Goal: Information Seeking & Learning: Find specific fact

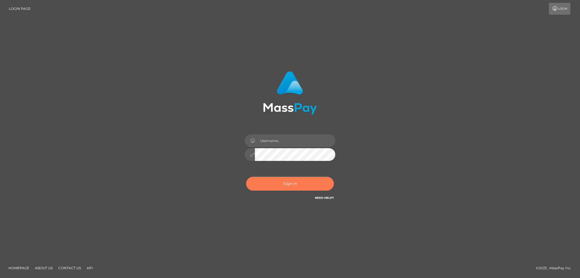
click at [289, 185] on button "Sign in" at bounding box center [290, 184] width 88 height 14
type input "alexstef"
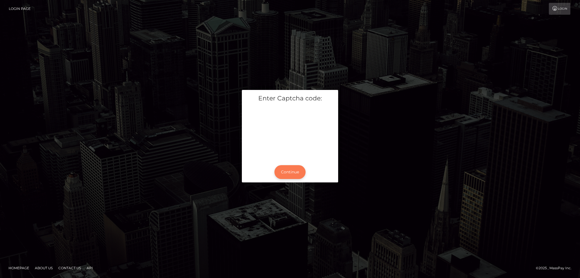
click at [287, 169] on button "Continue" at bounding box center [289, 172] width 31 height 14
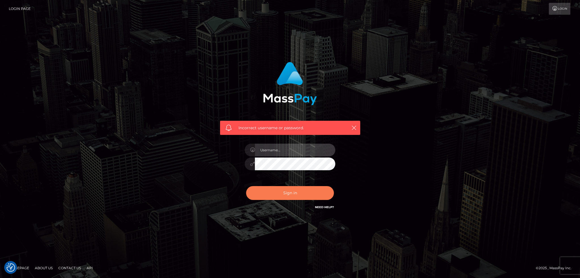
type input "alexstef"
click at [289, 192] on button "Sign in" at bounding box center [290, 193] width 88 height 14
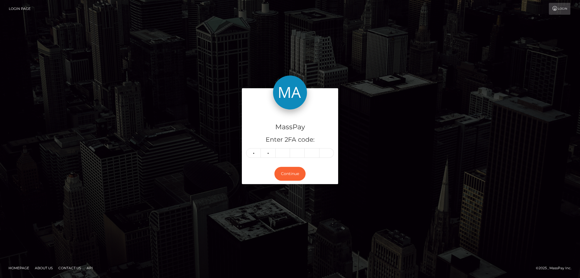
type input "6"
type input "5"
type input "9"
type input "8"
type input "0"
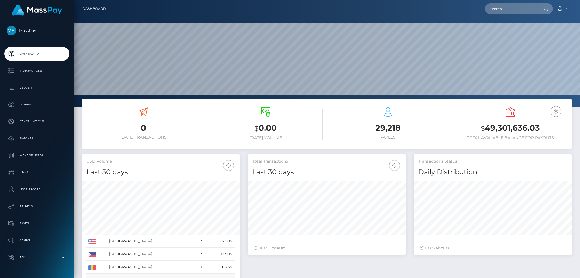
scroll to position [100, 157]
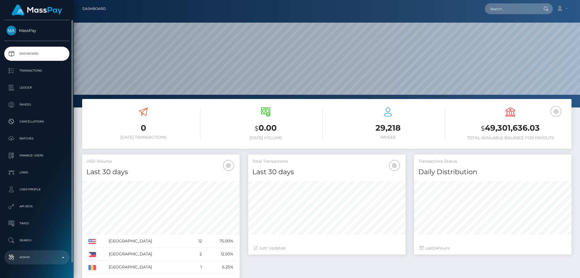
click at [42, 255] on p "Admin" at bounding box center [37, 257] width 61 height 8
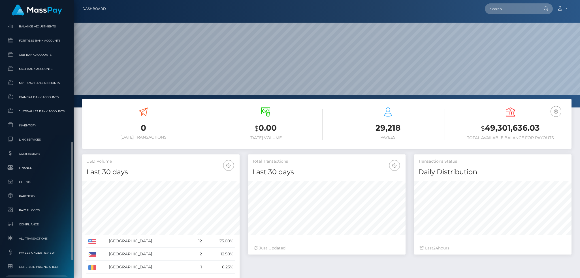
scroll to position [316, 0]
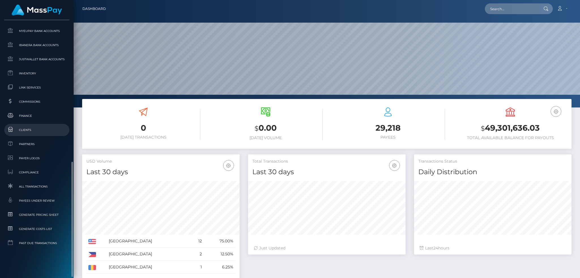
click at [39, 129] on span "Clients" at bounding box center [37, 130] width 61 height 7
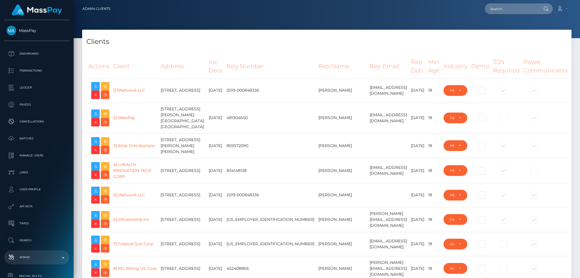
select select "223"
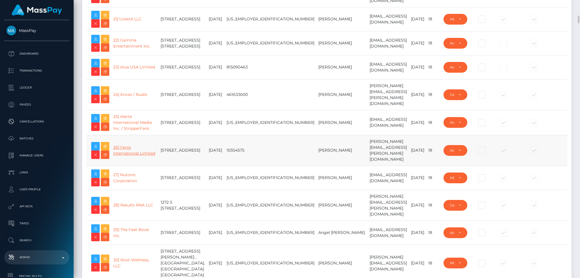
click at [123, 156] on link "26] Fenix International Limited" at bounding box center [134, 150] width 42 height 11
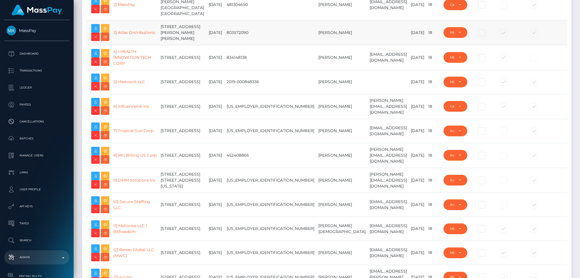
scroll to position [0, 0]
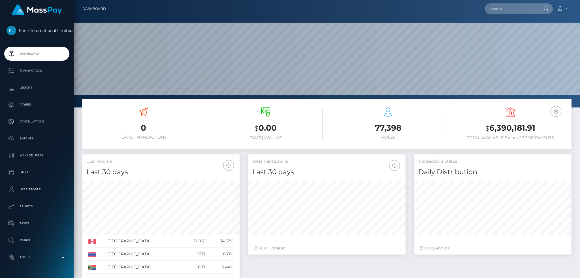
scroll to position [100, 157]
click at [500, 6] on input "text" at bounding box center [511, 8] width 53 height 11
paste input "sejl_aa1@hotmail.com"
type input "sejl_aa1@hotmail.com"
click at [508, 29] on link "Sejla Bajrektarevic" at bounding box center [507, 29] width 45 height 10
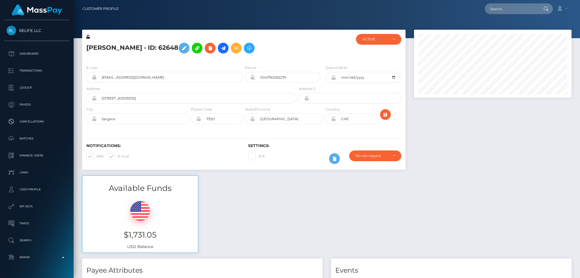
scroll to position [68, 157]
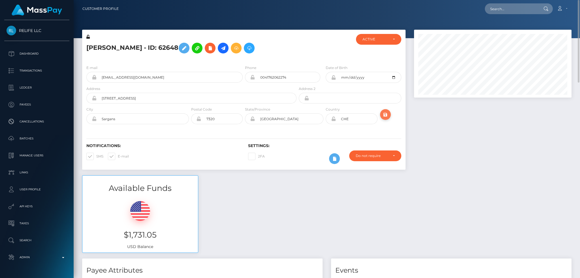
click at [389, 117] on button "submit" at bounding box center [385, 114] width 11 height 11
click at [499, 4] on input "text" at bounding box center [511, 8] width 53 height 11
paste input "MSP9c86f4214eadb33"
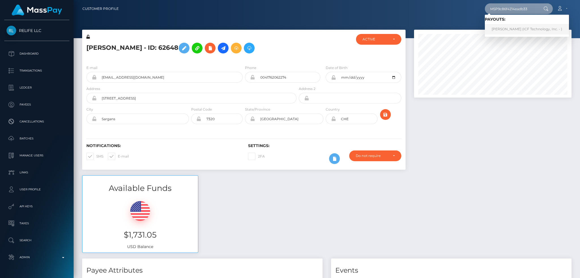
type input "MSP9c86f4214eadb33"
click at [510, 26] on link "[PERSON_NAME] (ICF Technology, Inc. - )" at bounding box center [527, 29] width 84 height 10
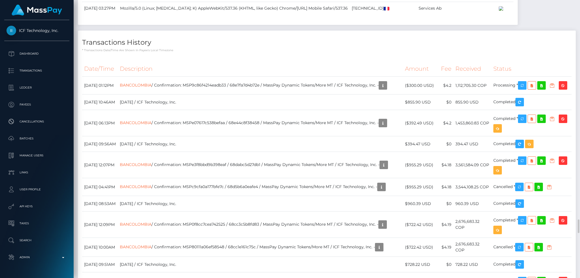
scroll to position [1396, 0]
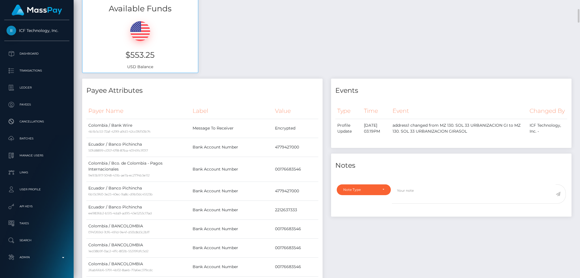
scroll to position [0, 0]
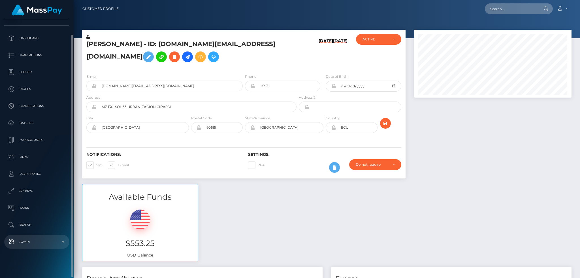
click at [38, 238] on p "Admin" at bounding box center [37, 242] width 61 height 8
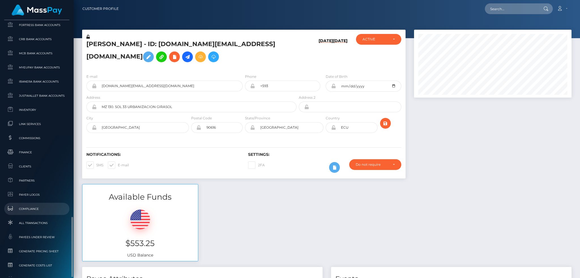
scroll to position [332, 0]
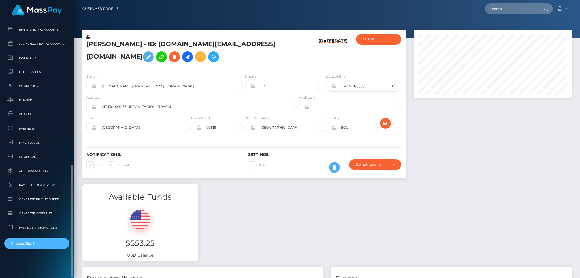
click at [38, 244] on div "Choose Client" at bounding box center [34, 243] width 46 height 5
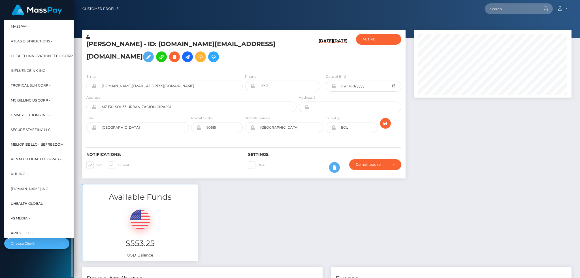
scroll to position [227, 0]
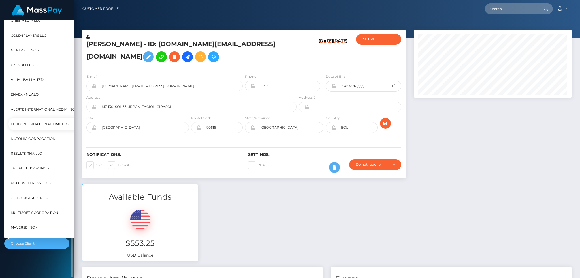
click at [42, 126] on span "Fenix International Limited -" at bounding box center [40, 124] width 59 height 7
select select "26"
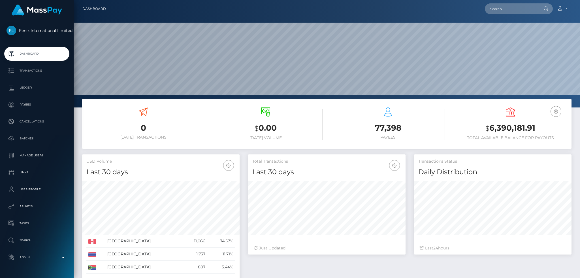
scroll to position [100, 157]
click at [493, 9] on input "text" at bounding box center [511, 8] width 53 height 11
paste input "RQcsig8WjedJFF3Fdl616c"
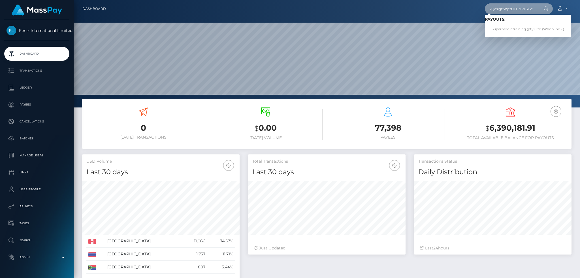
type input "RQcsig8WjedJFF3Fdl616c"
click at [507, 30] on link "Superherointraining (pty) Ltd (Whop Inc - )" at bounding box center [528, 29] width 86 height 10
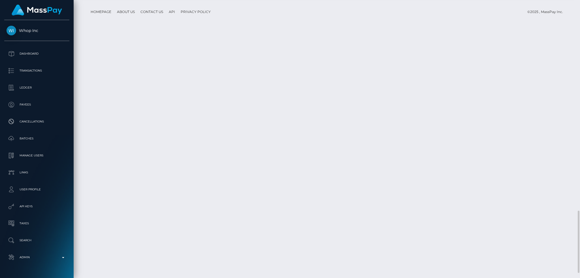
scroll to position [68, 157]
copy td "pout_1K2L9NSee0rU8"
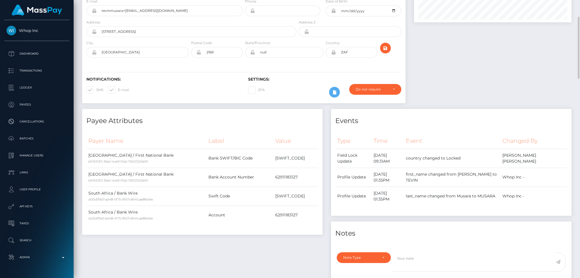
scroll to position [0, 0]
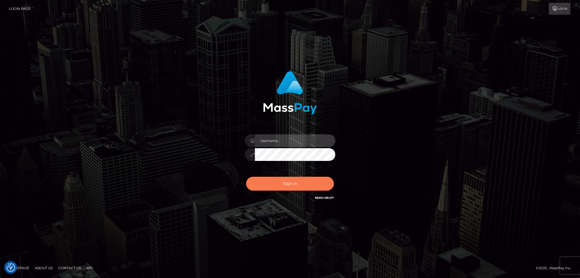
type input "alexstef"
click at [283, 181] on button "Sign in" at bounding box center [290, 184] width 88 height 14
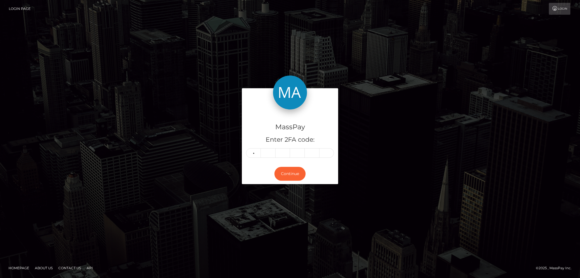
type input "3"
type input "1"
type input "4"
type input "9"
type input "7"
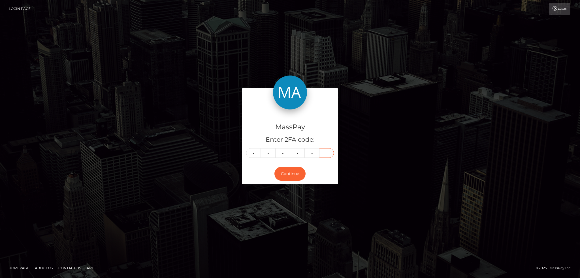
type input "0"
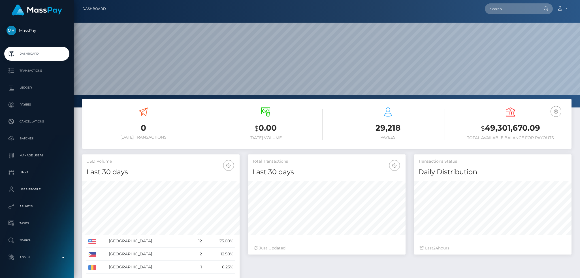
scroll to position [100, 157]
click at [509, 8] on input "text" at bounding box center [511, 8] width 53 height 11
paste input "poact_1uwrKg5g87oG"
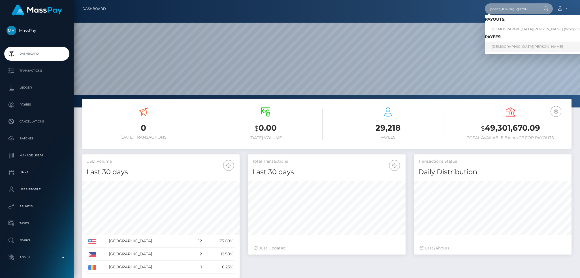
type input "poact_1uwrKg5g87oG"
click at [514, 47] on link "MUHAMMAD IMRAN" at bounding box center [539, 47] width 108 height 10
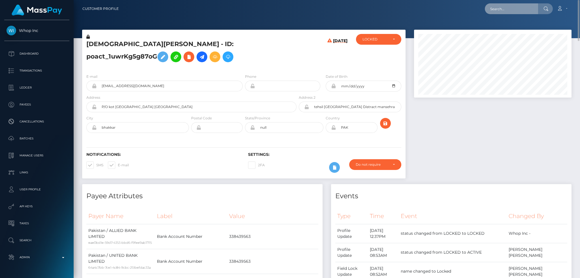
click at [529, 10] on input "text" at bounding box center [511, 8] width 53 height 11
paste input "pout_I8spqeBA01cTN"
type input "pout_I8spqeBA01cTN"
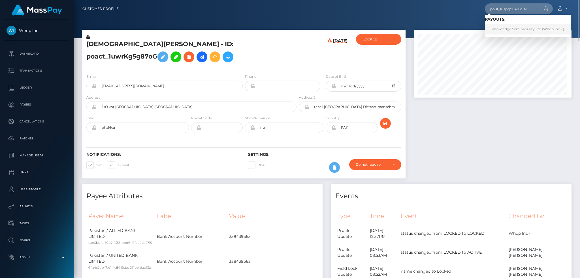
click at [508, 28] on link "Knowledge Seminars Pty Ltd (Whop Inc - )" at bounding box center [528, 29] width 86 height 10
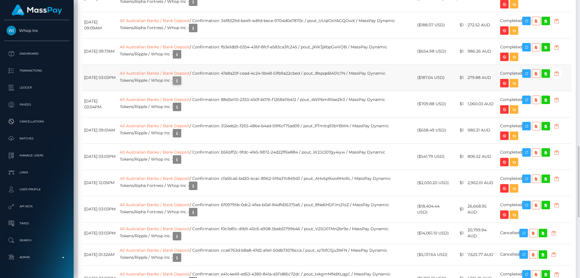
scroll to position [68, 157]
click at [180, 84] on icon "button" at bounding box center [177, 80] width 7 height 7
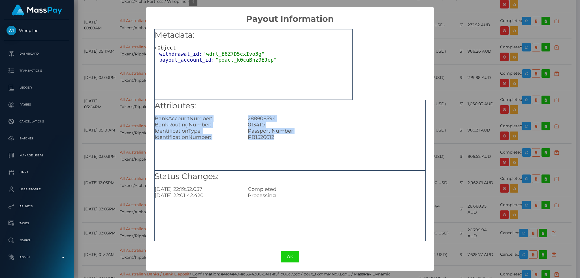
drag, startPoint x: 276, startPoint y: 137, endPoint x: 154, endPoint y: 117, distance: 124.0
click at [154, 117] on div "Metadata: Object withdrawal_id: "wdrl_E6Z7D5cxIvo3g" payout_account_id: "poact_…" at bounding box center [289, 133] width 287 height 219
copy div "BankAccountNumber: 288908594 BankRoutingNumber: 013410 IdentificationType: Pass…"
click at [268, 132] on div "Passport Number" at bounding box center [336, 131] width 186 height 6
drag, startPoint x: 268, startPoint y: 127, endPoint x: 149, endPoint y: 119, distance: 119.7
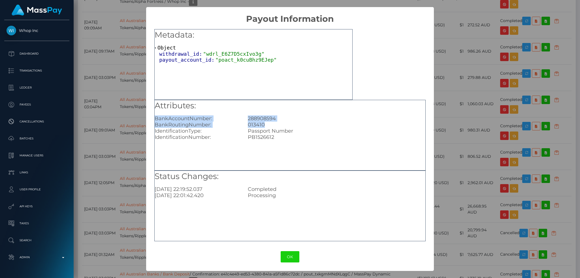
click at [149, 119] on div "Metadata: Object withdrawal_id: "wdrl_E6Z7D5cxIvo3g" payout_account_id: "poact_…" at bounding box center [289, 133] width 287 height 219
copy div "BankAccountNumber: 288908594 BankRoutingNumber: 013410"
click at [129, 62] on div "× Payout Information Metadata: Object withdrawal_id: "wdrl_E6Z7D5cxIvo3g" payou…" at bounding box center [290, 139] width 580 height 278
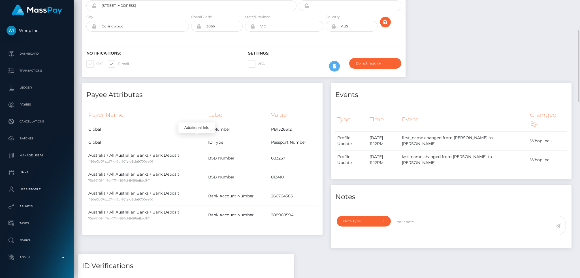
scroll to position [0, 0]
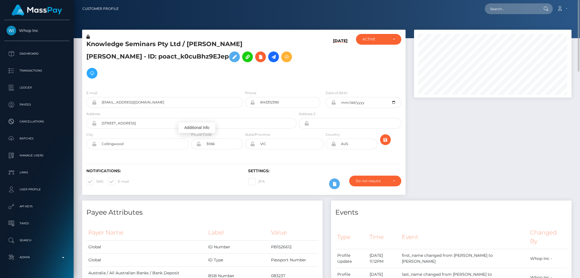
click at [131, 44] on h5 "Knowledge Seminars Pty Ltd / [PERSON_NAME] [PERSON_NAME] - ID: poact_k0cuBhz9EJ…" at bounding box center [189, 61] width 207 height 42
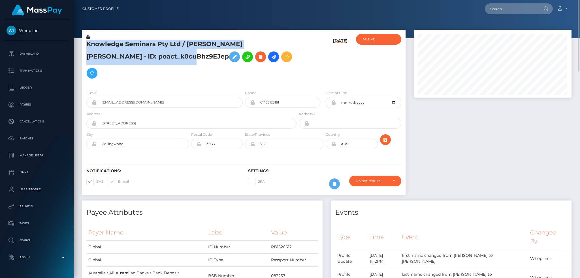
click at [131, 44] on h5 "Knowledge Seminars Pty Ltd / [PERSON_NAME] [PERSON_NAME] - ID: poact_k0cuBhz9EJ…" at bounding box center [189, 61] width 207 height 42
copy h5 "Knowledge Seminars Pty Ltd / [PERSON_NAME] [PERSON_NAME] - ID: poact_k0cuBhz9EJ…"
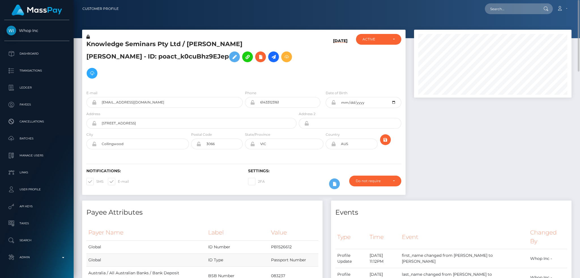
scroll to position [151, 0]
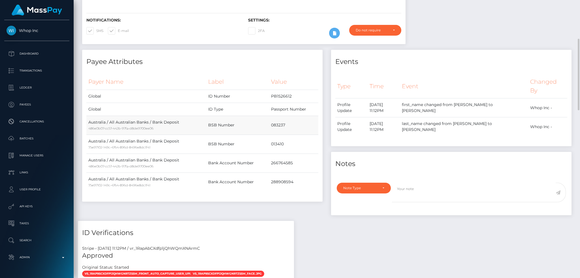
drag, startPoint x: 88, startPoint y: 106, endPoint x: 294, endPoint y: 114, distance: 205.6
click at [294, 116] on tr "Australia / All Australian Banks / Bank Deposit 486e0b07-cc57-442b-97fa-d8de970…" at bounding box center [202, 125] width 232 height 19
copy tr "Australia / All Australian Banks / Bank Deposit 486e0b07-cc57-442b-97fa-d8de970…"
drag, startPoint x: 111, startPoint y: 126, endPoint x: 274, endPoint y: 127, distance: 163.0
click at [274, 135] on tr "Australia / All Australian Banks / Bank Deposit 75e97102-149c-4764-896d-8496e8d…" at bounding box center [202, 144] width 232 height 19
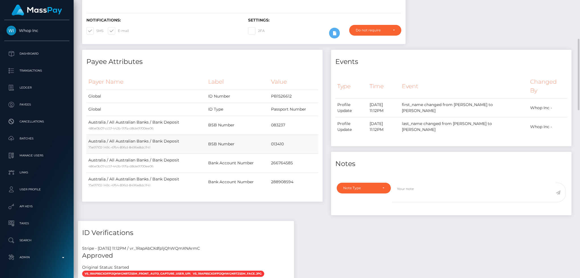
click at [279, 135] on td "013410" at bounding box center [293, 144] width 49 height 19
drag, startPoint x: 88, startPoint y: 125, endPoint x: 294, endPoint y: 123, distance: 205.5
click at [294, 135] on tr "Australia / All Australian Banks / Bank Deposit 75e97102-149c-4764-896d-8496e8d…" at bounding box center [202, 144] width 232 height 19
copy tr "Australia / All Australian Banks / Bank Deposit 75e97102-149c-4764-896d-8496e8d…"
drag, startPoint x: 89, startPoint y: 144, endPoint x: 296, endPoint y: 147, distance: 207.2
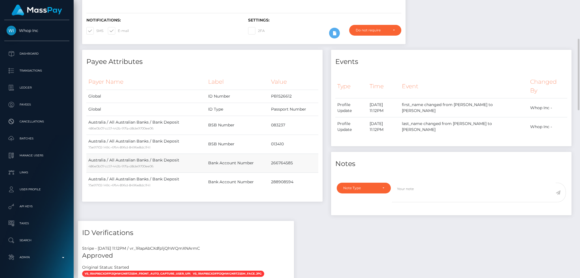
click at [296, 154] on tr "Australia / All Australian Banks / Bank Deposit 486e0b07-cc57-442b-97fa-d8de970…" at bounding box center [202, 163] width 232 height 19
copy tr "Australia / All Australian Banks / Bank Deposit 486e0b07-cc57-442b-97fa-d8de970…"
drag, startPoint x: 88, startPoint y: 162, endPoint x: 291, endPoint y: 168, distance: 202.8
click at [298, 173] on tr "Australia / All Australian Banks / Bank Deposit 75e97102-149c-4764-896d-8496e8d…" at bounding box center [202, 182] width 232 height 19
copy tr "Australia / All Australian Banks / Bank Deposit 75e97102-149c-4764-896d-8496e8d…"
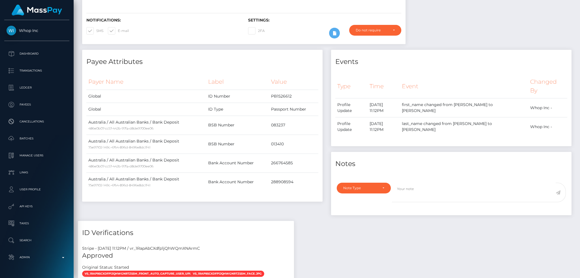
scroll to position [0, 0]
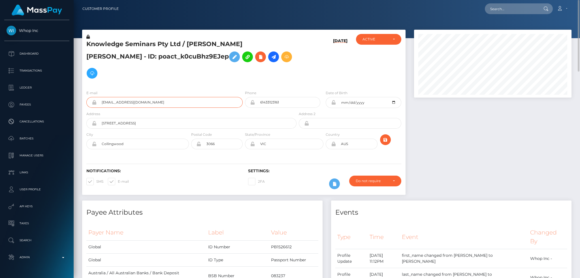
click at [154, 97] on input "[EMAIL_ADDRESS][DOMAIN_NAME]" at bounding box center [170, 102] width 146 height 11
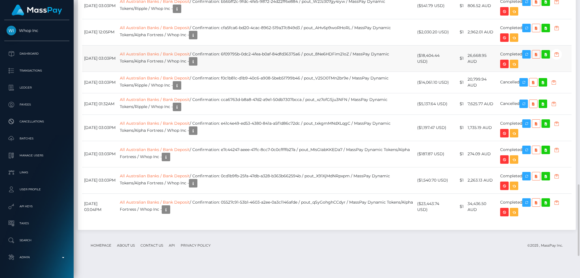
scroll to position [679, 0]
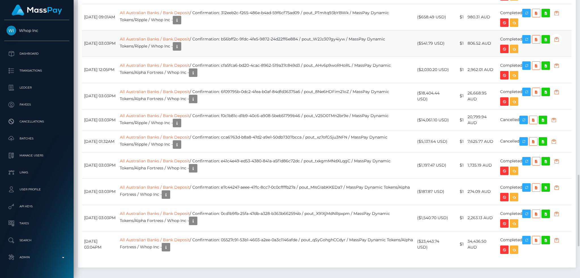
click at [277, 57] on td "All Australian Banks / Bank Deposit / Confirmation: b56bff2c-9fdc-4fe5-9872-24d…" at bounding box center [266, 43] width 297 height 26
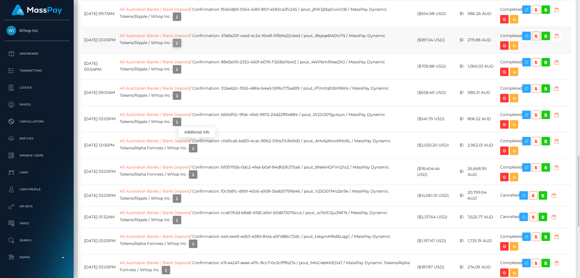
scroll to position [68, 157]
click at [180, 47] on icon "button" at bounding box center [177, 43] width 7 height 7
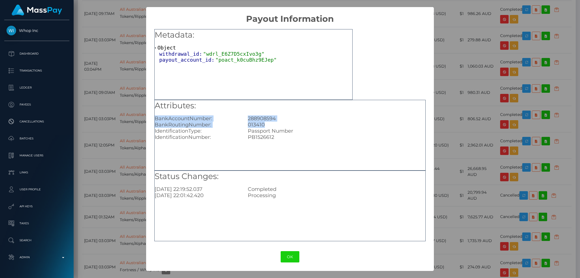
drag, startPoint x: 256, startPoint y: 126, endPoint x: 153, endPoint y: 118, distance: 102.8
click at [153, 118] on div "Metadata: Object withdrawal_id: "wdrl_E6Z7D5cxIvo3g" payout_account_id: "poact_…" at bounding box center [289, 133] width 287 height 219
copy div "BankAccountNumber: 288908594 BankRoutingNumber: 013410"
drag, startPoint x: 263, startPoint y: 60, endPoint x: 213, endPoint y: 63, distance: 49.9
click at [215, 63] on span ""poact_k0cuBhz9EJep"" at bounding box center [245, 60] width 61 height 6
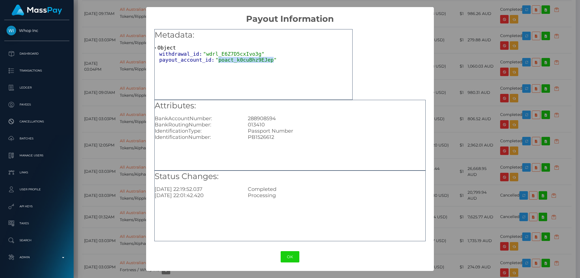
copy span "poact_k0cuBhz9EJep"
click at [228, 72] on div "Metadata: Object withdrawal_id: "wdrl_E6Z7D5cxIvo3g" payout_account_id: "poact_…" at bounding box center [253, 64] width 198 height 71
drag, startPoint x: 251, startPoint y: 53, endPoint x: 202, endPoint y: 53, distance: 49.8
click at [203, 53] on span ""wdrl_E6Z7D5cxIvo3g"" at bounding box center [233, 54] width 61 height 6
copy span "wdrl_E6Z7D5cxIvo3g"
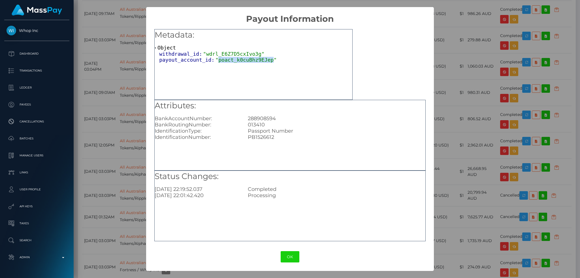
drag, startPoint x: 263, startPoint y: 60, endPoint x: 212, endPoint y: 63, distance: 51.0
click at [215, 63] on span ""poact_k0cuBhz9EJep"" at bounding box center [245, 60] width 61 height 6
click at [288, 257] on button "OK" at bounding box center [290, 257] width 19 height 12
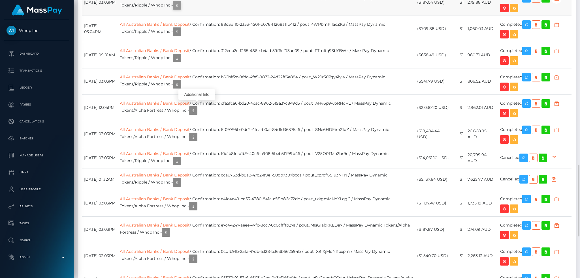
click at [180, 9] on icon "button" at bounding box center [177, 5] width 7 height 7
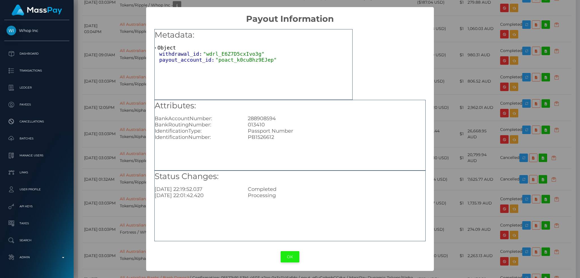
click at [287, 258] on button "OK" at bounding box center [290, 257] width 19 height 12
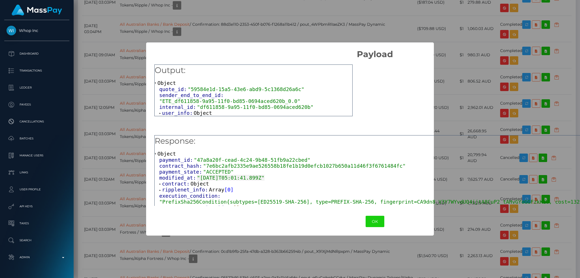
click at [194, 110] on span "Object" at bounding box center [203, 113] width 18 height 6
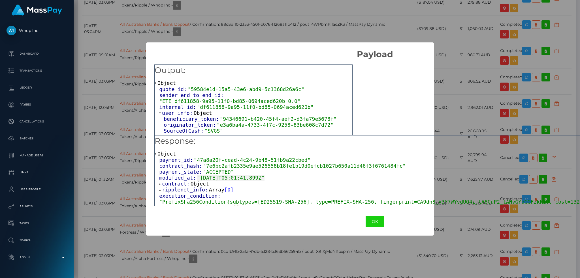
scroll to position [6, 0]
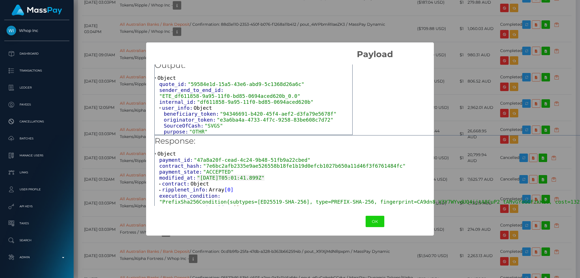
click at [197, 184] on span "Object" at bounding box center [200, 184] width 18 height 6
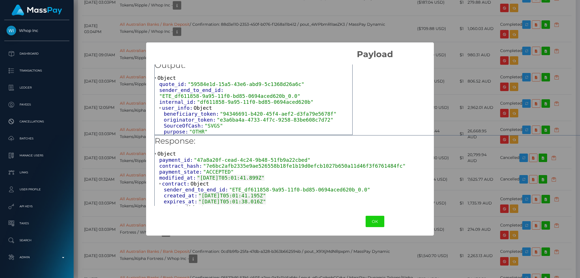
scroll to position [38, 0]
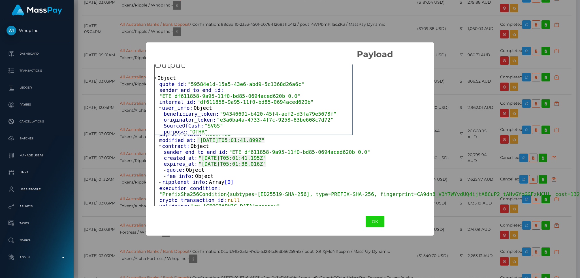
click at [197, 173] on span "Object" at bounding box center [195, 170] width 18 height 6
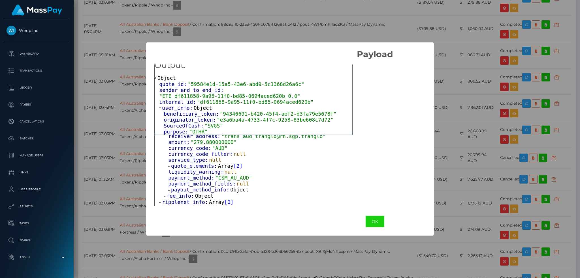
scroll to position [151, 0]
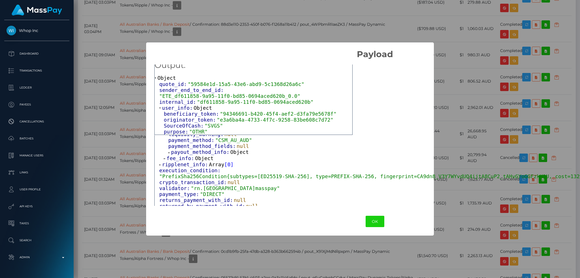
click at [201, 161] on span "Object" at bounding box center [204, 158] width 18 height 6
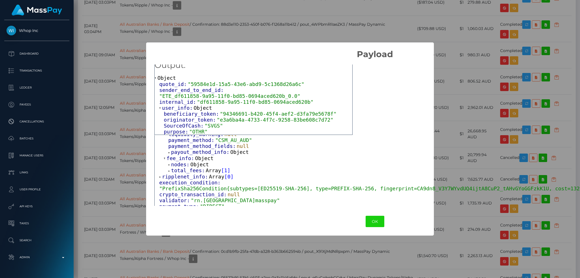
click at [230, 155] on span "Object" at bounding box center [239, 152] width 18 height 6
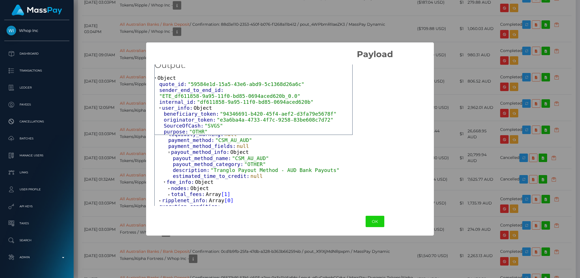
click at [198, 191] on span "Object" at bounding box center [199, 188] width 18 height 6
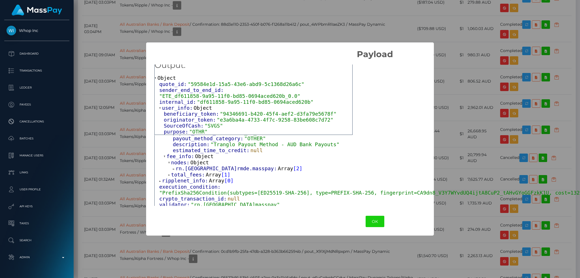
scroll to position [189, 0]
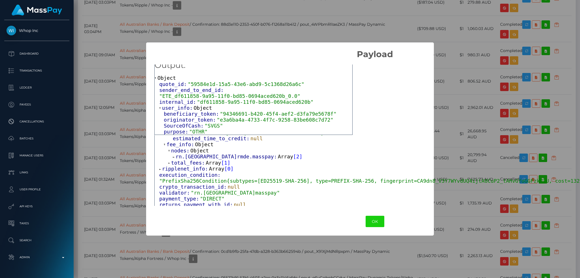
click at [278, 160] on span "Array" at bounding box center [285, 157] width 15 height 6
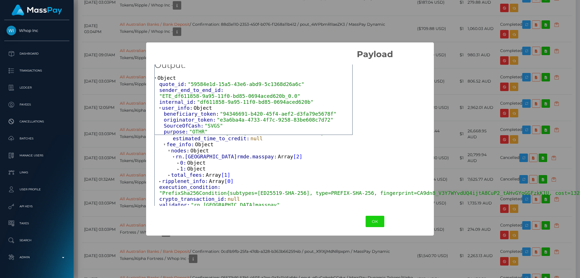
click at [196, 172] on span "Object" at bounding box center [196, 169] width 18 height 6
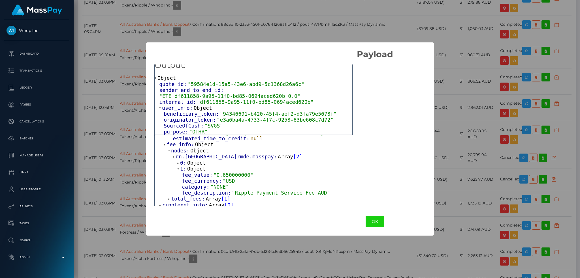
click at [195, 166] on span "Object" at bounding box center [196, 163] width 18 height 6
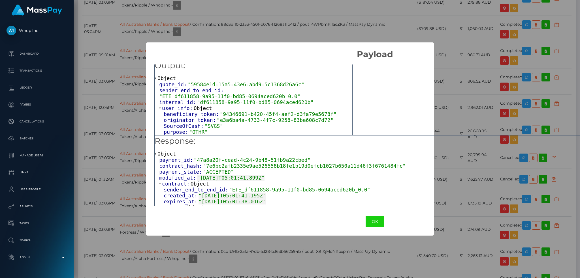
scroll to position [6, 0]
drag, startPoint x: 218, startPoint y: 113, endPoint x: 318, endPoint y: 112, distance: 100.8
click at [318, 112] on span ""94346691-b420-45f4-aef2-d3fa79e5678f"" at bounding box center [278, 114] width 117 height 6
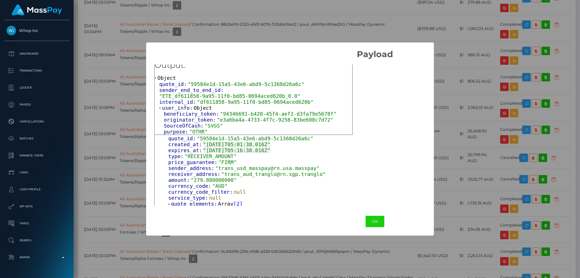
scroll to position [113, 0]
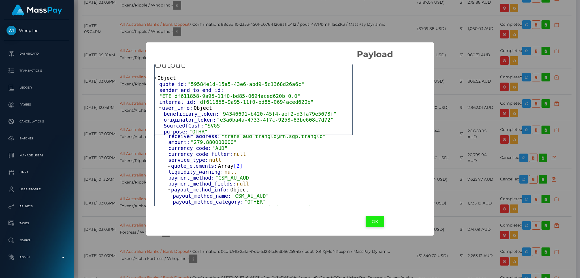
click at [365, 222] on button "OK" at bounding box center [374, 222] width 19 height 12
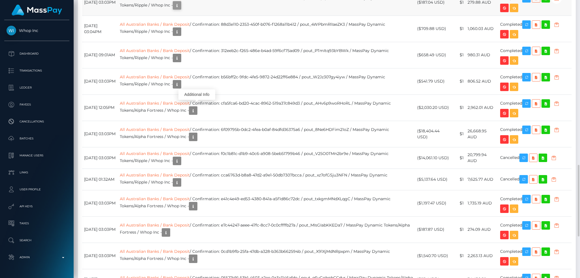
scroll to position [68, 157]
click at [180, 9] on icon "button" at bounding box center [177, 5] width 7 height 7
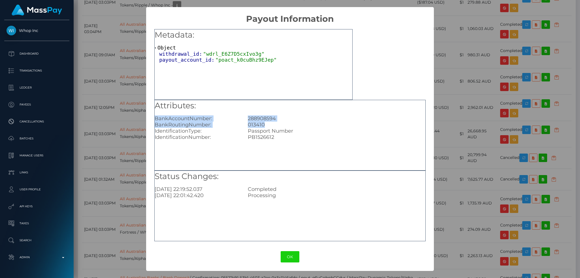
drag, startPoint x: 252, startPoint y: 124, endPoint x: 153, endPoint y: 118, distance: 99.3
click at [153, 118] on div "Metadata: Object withdrawal_id: "wdrl_E6Z7D5cxIvo3g" payout_account_id: "poact_…" at bounding box center [289, 133] width 287 height 219
drag, startPoint x: 452, startPoint y: 37, endPoint x: 487, endPoint y: 51, distance: 37.3
click at [452, 37] on div "× Payout Information Metadata: Object withdrawal_id: "wdrl_E6Z7D5cxIvo3g" payou…" at bounding box center [290, 139] width 580 height 278
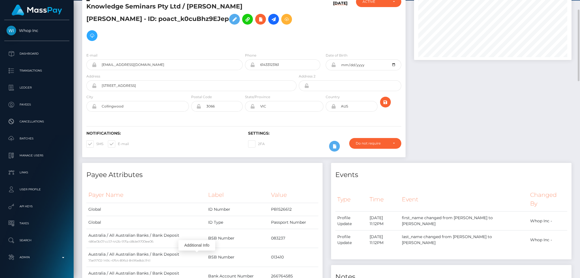
scroll to position [0, 0]
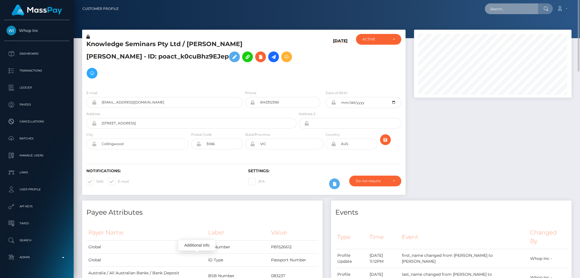
click at [512, 10] on input "text" at bounding box center [511, 8] width 53 height 11
paste input "pout_Tf8fybtZC8HQg"
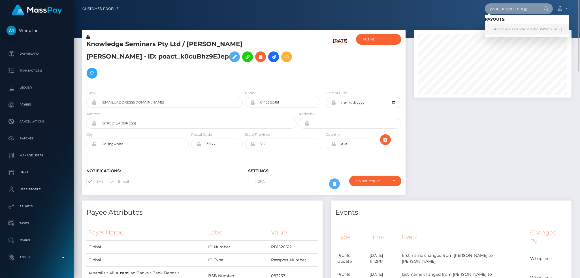
type input "pout_Tf8fybtZC8HQg"
click at [509, 30] on link "L'Académie des Sorciers inc. (Whop Inc - )" at bounding box center [527, 29] width 84 height 10
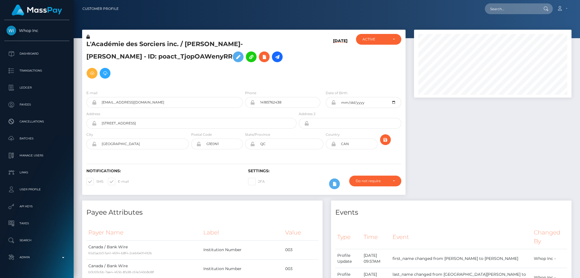
scroll to position [68, 157]
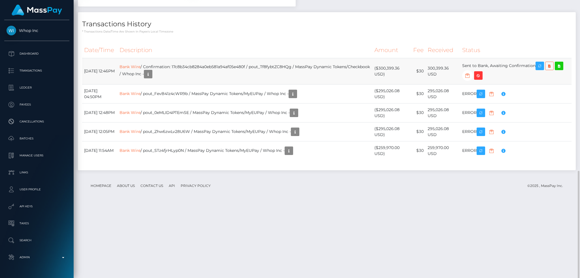
click at [255, 84] on td "Bank Wire / Confirmation: 17c8b34cb8284a0eb581a94af05e480f / pout_Tf8fybtZC8HQg…" at bounding box center [244, 71] width 255 height 26
click at [246, 84] on td "Bank Wire / Confirmation: 17c8b34cb8284a0eb581a94af05e480f / pout_Tf8fybtZC8HQg…" at bounding box center [244, 71] width 255 height 26
copy td "17c8b34cb8284a0eb581a94af05e480f"
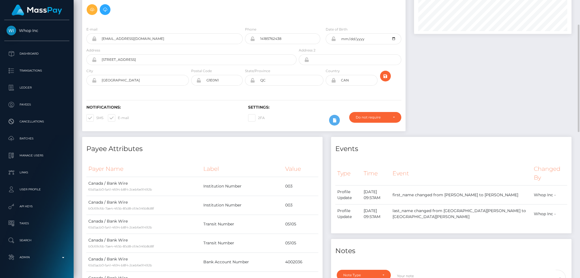
scroll to position [0, 0]
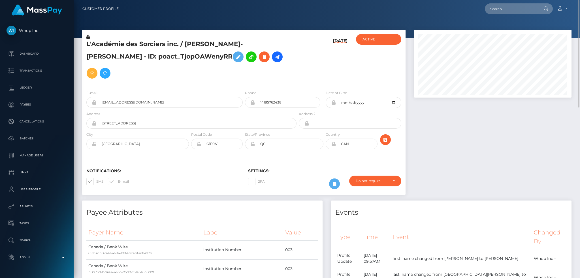
click at [503, 3] on div "Loading... Loading... Account Edit Profile Logout" at bounding box center [347, 9] width 448 height 12
click at [503, 6] on input "text" at bounding box center [511, 8] width 53 height 11
paste input "pout_I8spqeBA01cTN"
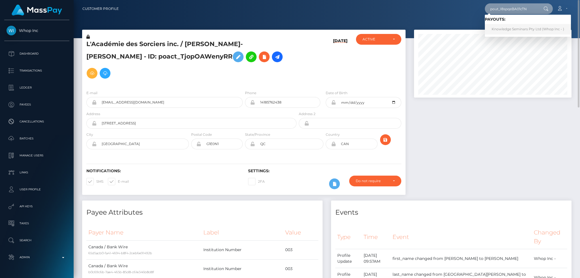
type input "pout_I8spqeBA01cTN"
click at [514, 29] on link "Knowledge Seminars Pty Ltd (Whop Inc - )" at bounding box center [528, 29] width 86 height 10
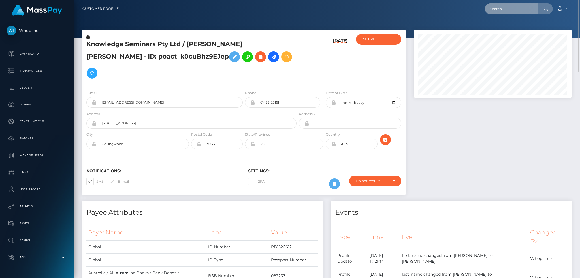
click at [500, 11] on input "text" at bounding box center [511, 8] width 53 height 11
paste input "pout_I8spqeBA01cTN"
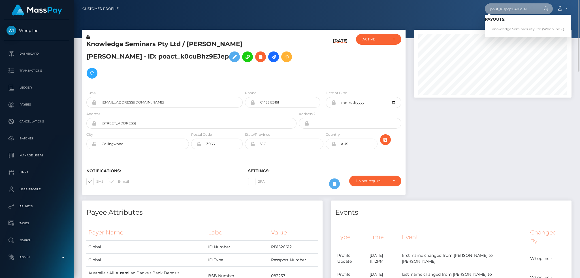
type input "pout_I8spqeBA01cTN"
click at [504, 31] on link "Knowledge Seminars Pty Ltd (Whop Inc - )" at bounding box center [528, 29] width 86 height 10
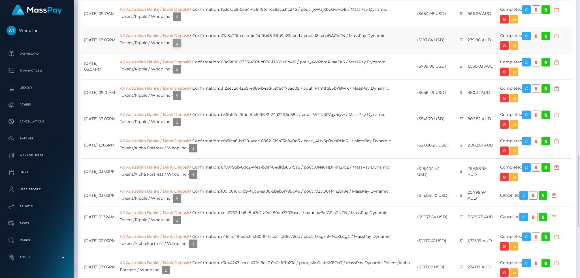
scroll to position [68, 157]
click at [180, 47] on icon "button" at bounding box center [177, 43] width 7 height 7
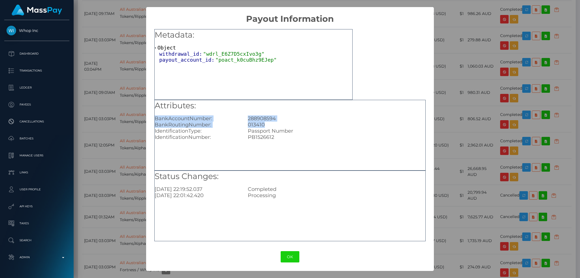
drag, startPoint x: 271, startPoint y: 124, endPoint x: 156, endPoint y: 119, distance: 114.5
click at [156, 119] on div "Attributes: BankAccountNumber: 288908594 BankRoutingNumber: 013410 Identificati…" at bounding box center [290, 120] width 271 height 40
copy div "BankAccountNumber: 288908594 BankRoutingNumber: 013410"
click at [282, 115] on div "288908594" at bounding box center [336, 118] width 186 height 6
drag, startPoint x: 269, startPoint y: 123, endPoint x: 155, endPoint y: 117, distance: 114.2
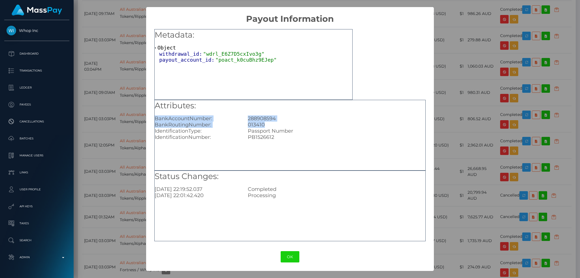
click at [155, 117] on div "Attributes: BankAccountNumber: 288908594 BankRoutingNumber: 013410 Identificati…" at bounding box center [290, 120] width 271 height 40
copy div "BankAccountNumber: 288908594 BankRoutingNumber: 013410"
click at [119, 83] on div "× Payout Information Metadata: Object withdrawal_id: "wdrl_E6Z7D5cxIvo3g" payou…" at bounding box center [290, 139] width 580 height 278
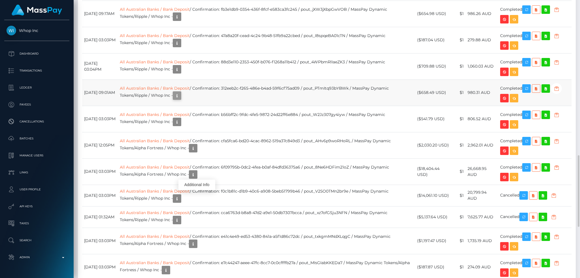
click at [180, 99] on icon "button" at bounding box center [177, 95] width 7 height 7
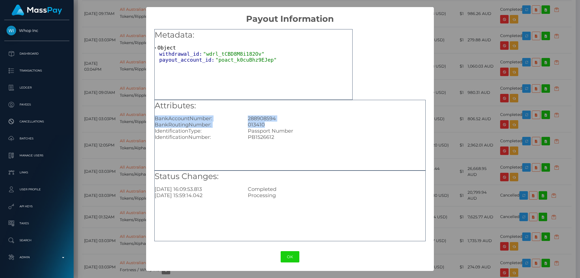
drag, startPoint x: 265, startPoint y: 125, endPoint x: 153, endPoint y: 118, distance: 112.3
click at [153, 118] on div "Metadata: Object withdrawal_id: "wdrl_tCBD8M8i182Ov" payout_account_id: "poact_…" at bounding box center [289, 133] width 287 height 219
click at [130, 87] on div "× Payout Information Metadata: Object withdrawal_id: "wdrl_tCBD8M8i182Ov" payou…" at bounding box center [290, 139] width 580 height 278
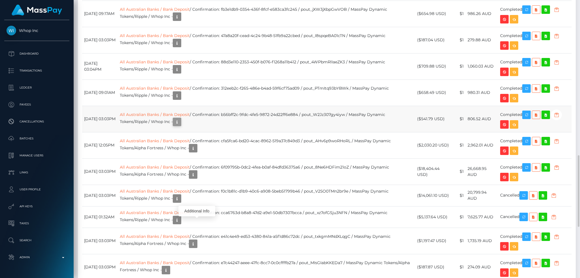
click at [180, 126] on icon "button" at bounding box center [177, 122] width 7 height 7
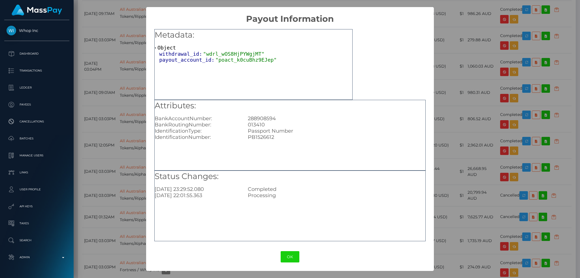
click at [119, 123] on div "× Payout Information Metadata: Object withdrawal_id: "wdrl_wOS8HjPYWgjMT" payou…" at bounding box center [290, 139] width 580 height 278
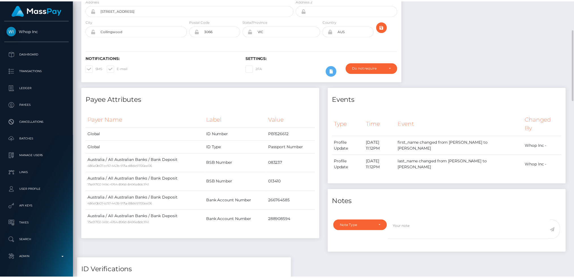
scroll to position [0, 0]
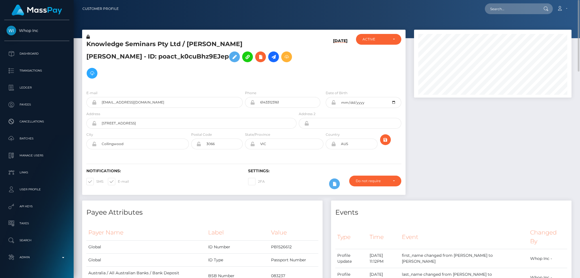
click at [517, 15] on nav "Customer Profile Loading... Loading... Account" at bounding box center [327, 9] width 506 height 18
click at [517, 10] on input "text" at bounding box center [511, 8] width 53 height 11
paste input "pout_8QVaowTYgts9k"
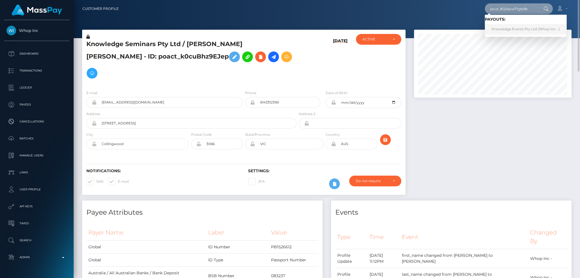
type input "pout_8QVaowTYgts9k"
click at [513, 28] on link "Knowledge Events Pty Ltd (Whop Inc - )" at bounding box center [526, 29] width 82 height 10
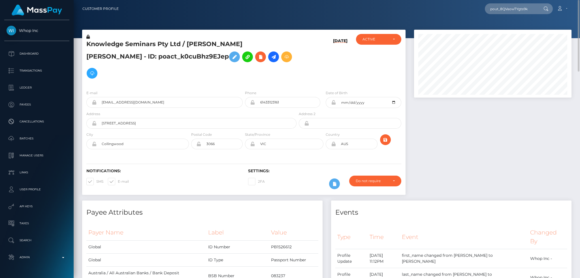
click at [139, 47] on h5 "Knowledge Seminars Pty Ltd / REID MICHAEL BATES - ID: poact_k0cuBhz9EJep" at bounding box center [189, 61] width 207 height 42
copy h5 "Seminars"
click at [139, 47] on h5 "Knowledge Seminars Pty Ltd / REID MICHAEL BATES - ID: poact_k0cuBhz9EJep" at bounding box center [189, 61] width 207 height 42
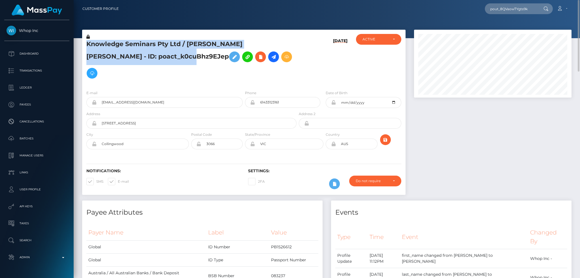
click at [139, 47] on h5 "Knowledge Seminars Pty Ltd / REID MICHAEL BATES - ID: poact_k0cuBhz9EJep" at bounding box center [189, 61] width 207 height 42
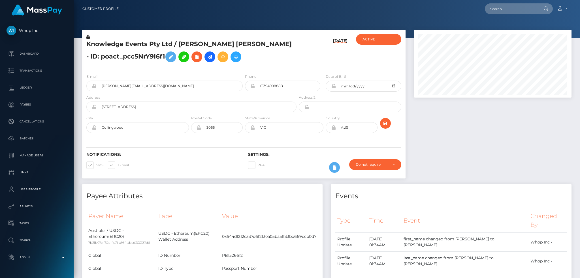
scroll to position [68, 157]
click at [132, 41] on h5 "Knowledge Events Pty Ltd / [PERSON_NAME] [PERSON_NAME] - ID: poact_pcc5NrY9I6f1" at bounding box center [189, 52] width 207 height 25
click at [132, 41] on h5 "Knowledge Events Pty Ltd / REID MICHAEL BATES - ID: poact_pcc5NrY9I6f1" at bounding box center [189, 52] width 207 height 25
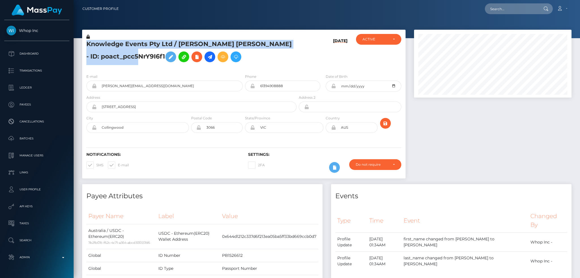
click at [132, 41] on h5 "Knowledge Events Pty Ltd / REID MICHAEL BATES - ID: poact_pcc5NrY9I6f1" at bounding box center [189, 52] width 207 height 25
copy h5 "Knowledge Events Pty Ltd / REID MICHAEL BATES - ID: poact_pcc5NrY9I6f1"
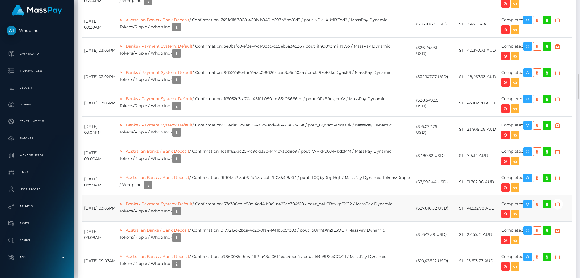
scroll to position [1283, 0]
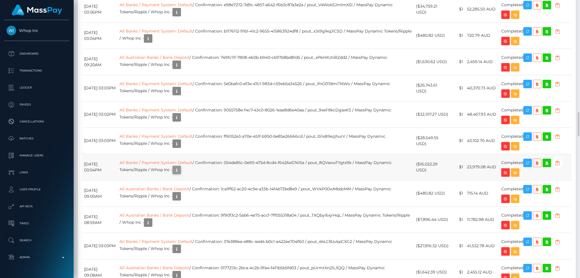
click at [200, 172] on div "Additional Info" at bounding box center [196, 166] width 37 height 14
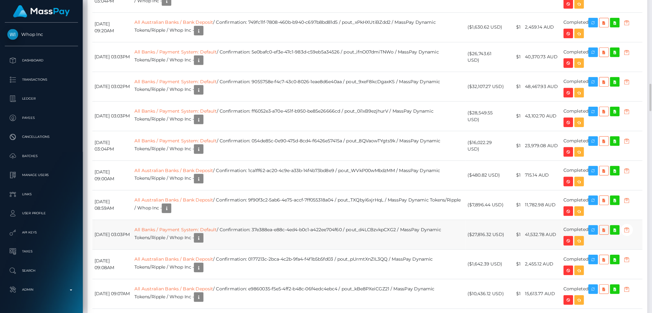
scroll to position [68, 181]
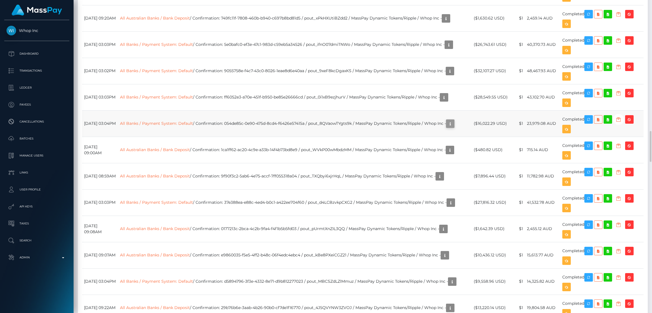
click at [447, 127] on icon "button" at bounding box center [450, 123] width 7 height 7
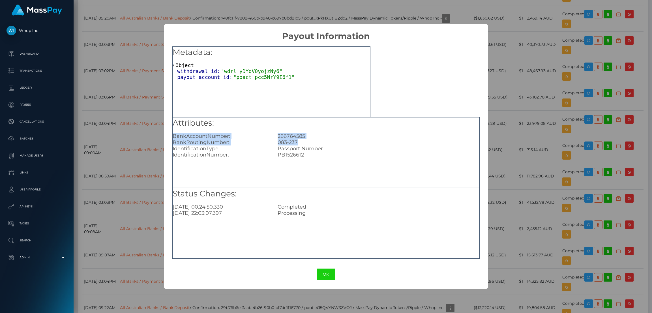
drag, startPoint x: 290, startPoint y: 143, endPoint x: 171, endPoint y: 136, distance: 119.3
click at [171, 136] on div "Metadata: Object withdrawal_id: "wdrl_yDYdV0yojzNy6" payout_account_id: "poact_…" at bounding box center [326, 150] width 324 height 219
copy div "BankAccountNumber: 266764585 BankRoutingNumber: 083-237"
click at [507, 62] on div "× Payout Information Metadata: Object withdrawal_id: "wdrl_yDYdV0yojzNy6" payou…" at bounding box center [326, 156] width 652 height 313
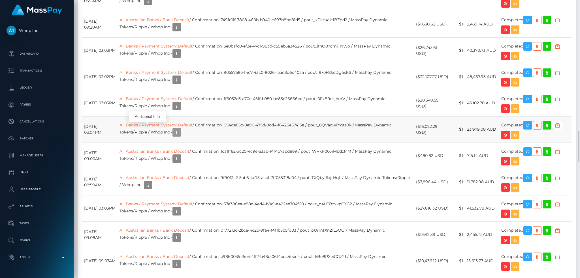
scroll to position [68, 157]
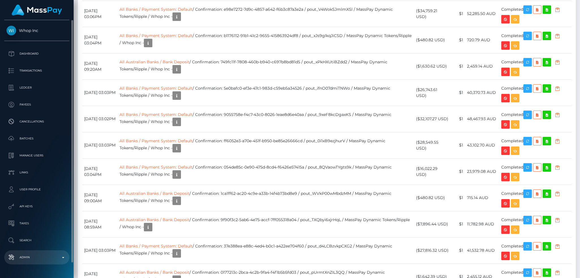
click at [53, 253] on p "Admin" at bounding box center [37, 257] width 61 height 8
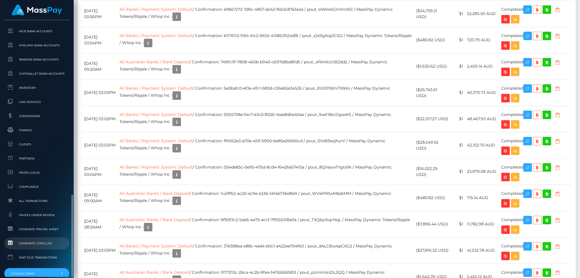
scroll to position [332, 0]
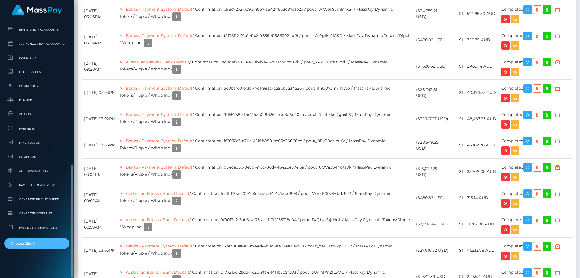
click at [36, 242] on div "Choose Client" at bounding box center [34, 243] width 46 height 5
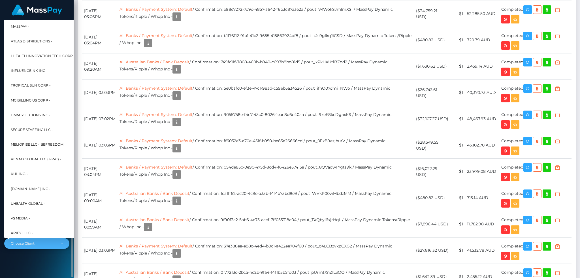
scroll to position [227, 0]
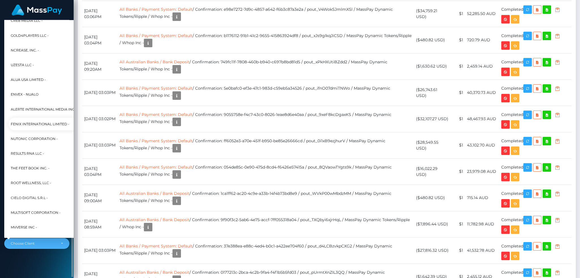
click at [43, 124] on span "Fenix International Limited -" at bounding box center [40, 124] width 59 height 7
select select "26"
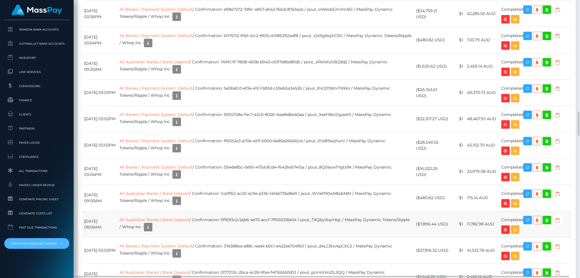
scroll to position [68, 157]
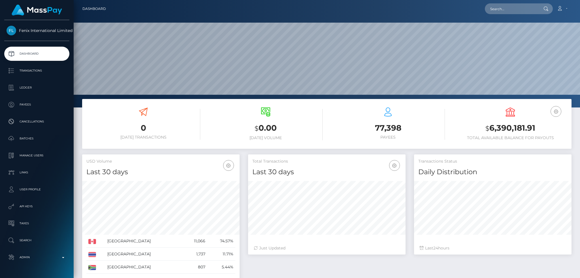
scroll to position [100, 157]
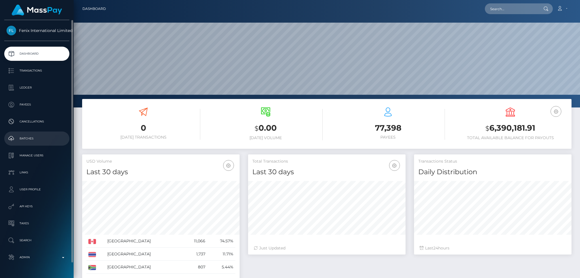
click at [44, 139] on p "Batches" at bounding box center [37, 138] width 61 height 8
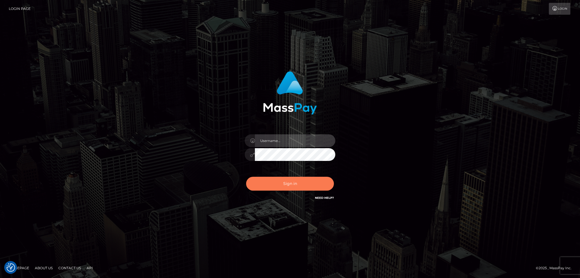
type input "alexstef"
click at [290, 183] on button "Sign in" at bounding box center [290, 184] width 88 height 14
